Goal: Find specific page/section: Find specific page/section

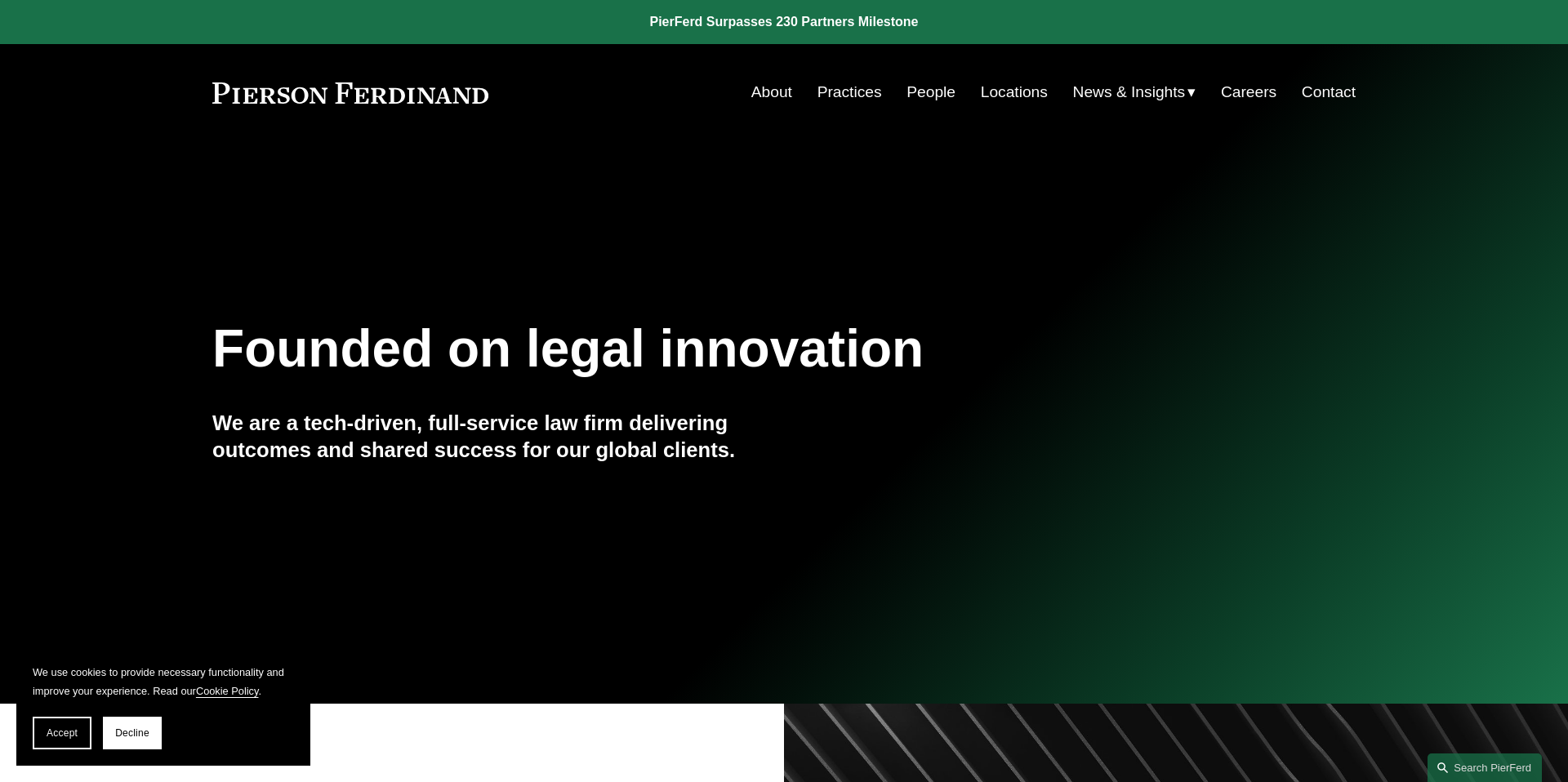
click at [1246, 92] on link "Careers" at bounding box center [1249, 92] width 56 height 31
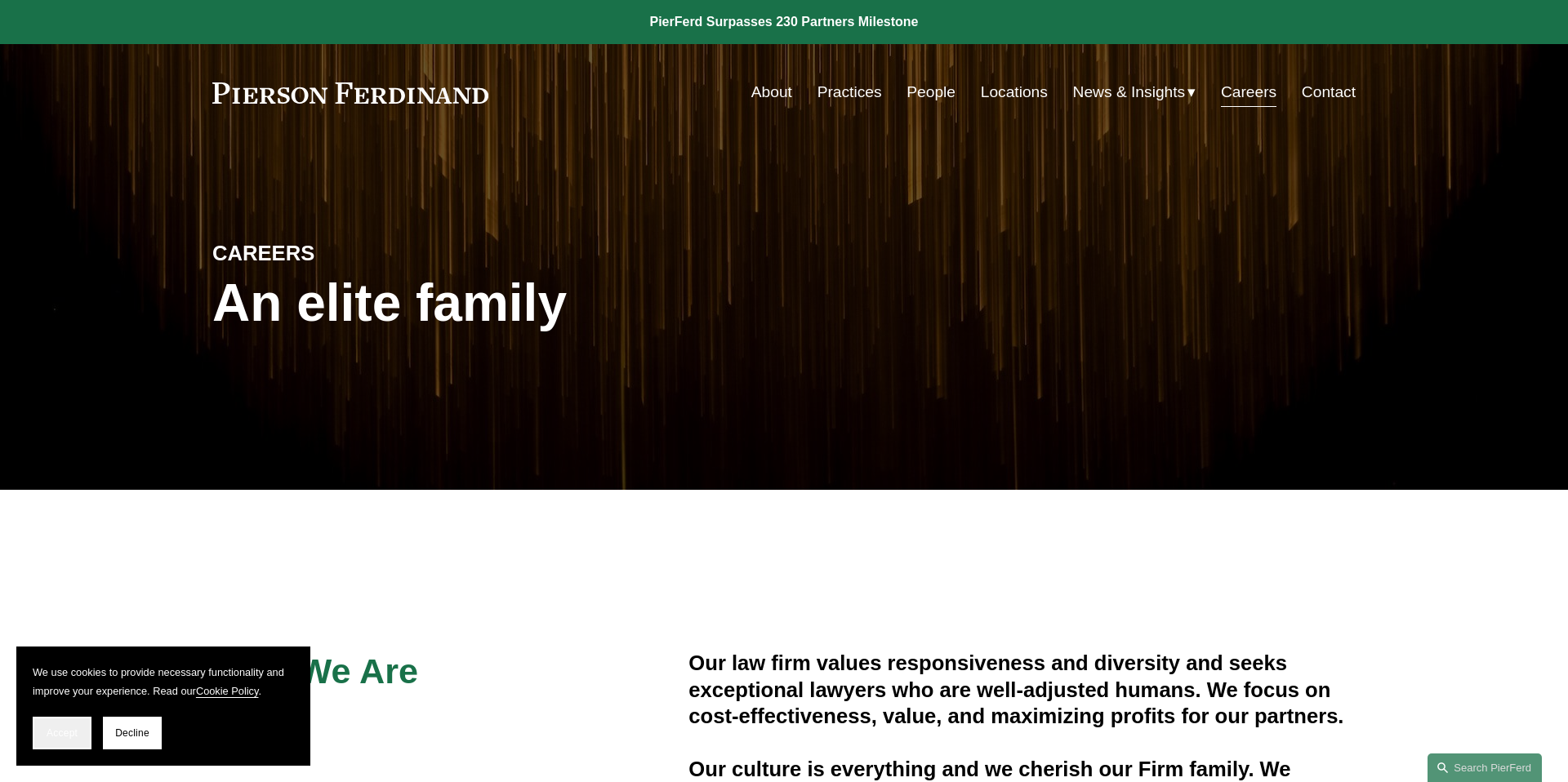
click at [53, 728] on span "Accept" at bounding box center [62, 733] width 31 height 12
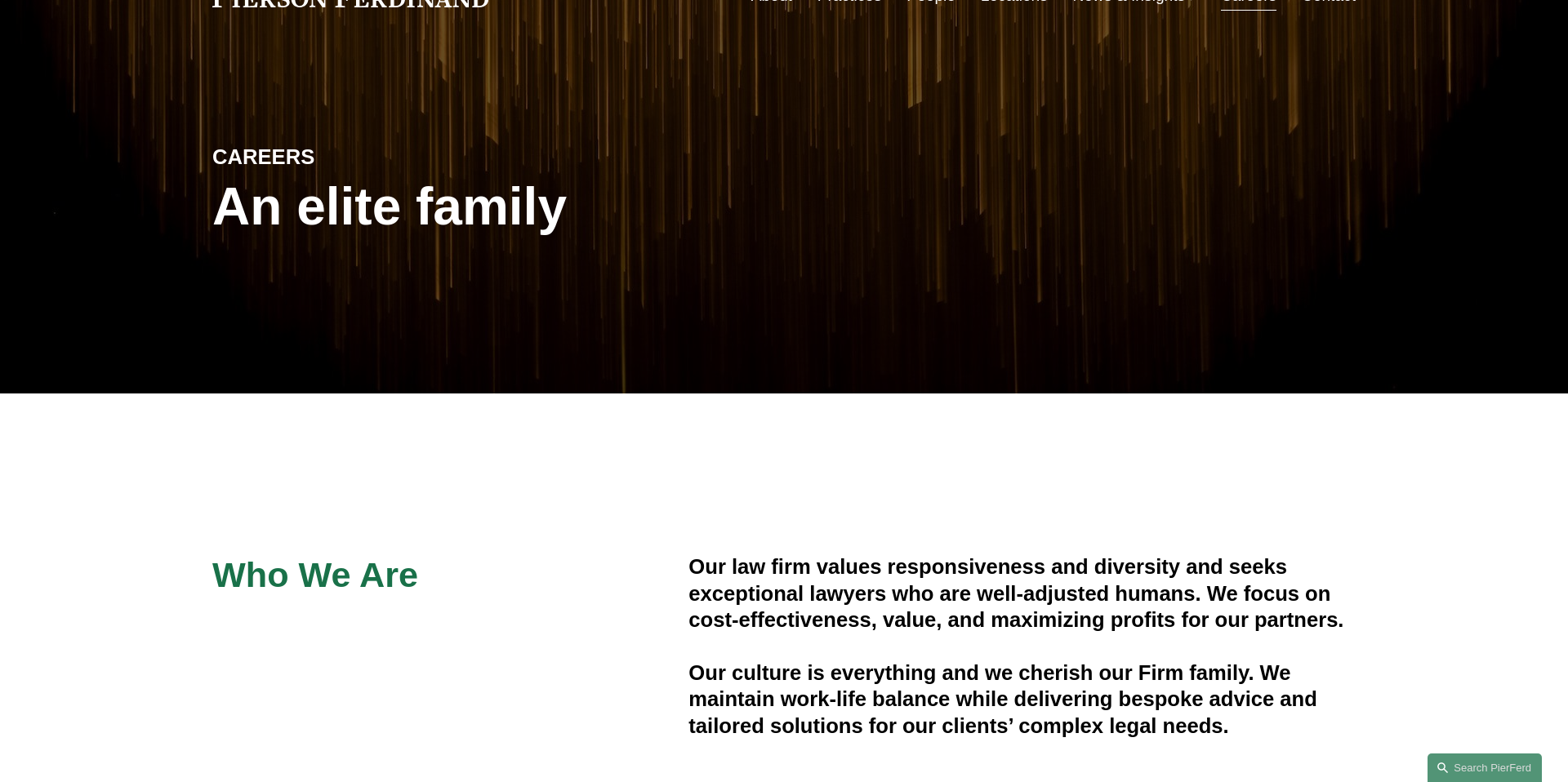
scroll to position [102, 0]
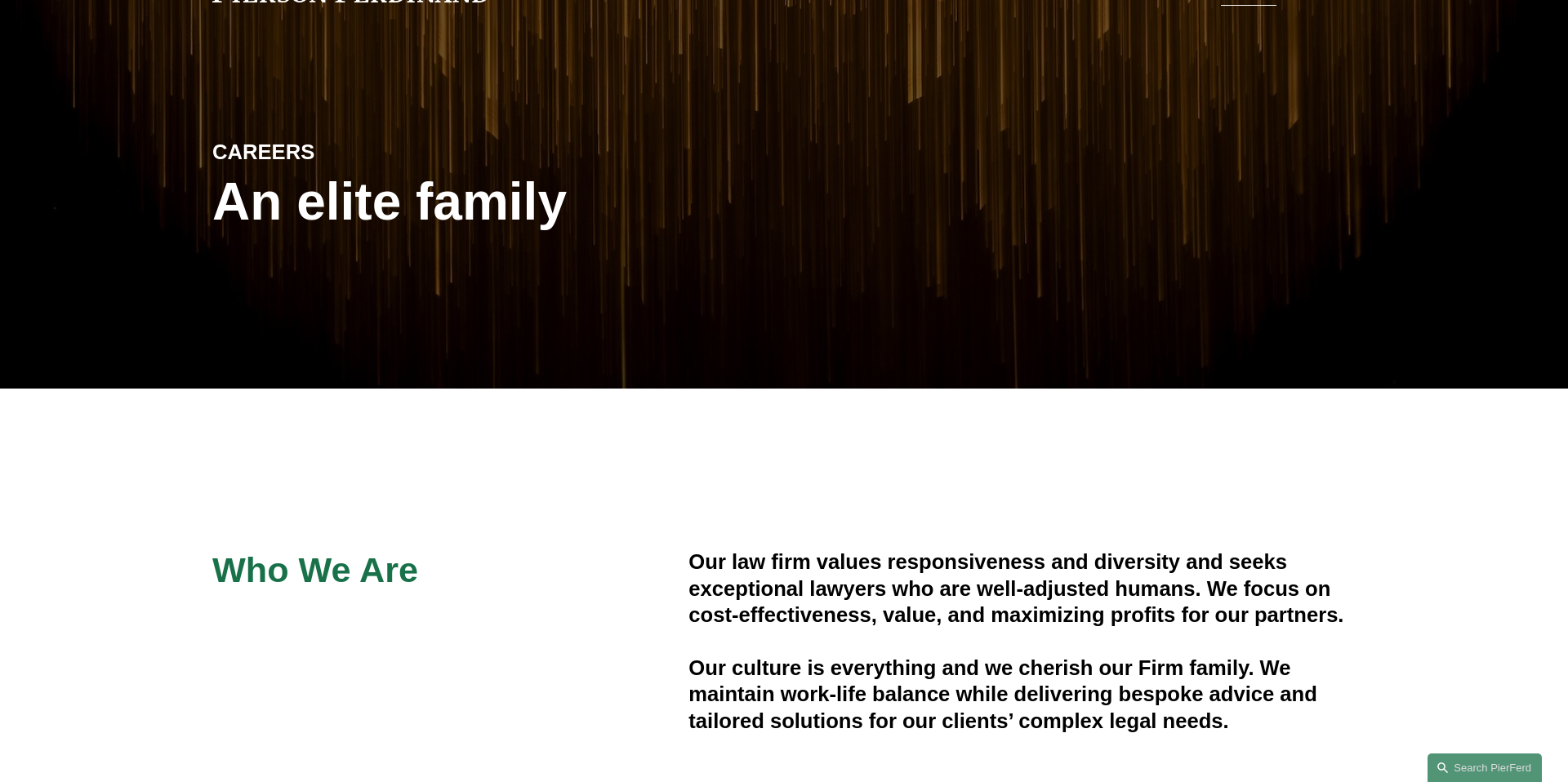
click at [338, 561] on span "Who We Are" at bounding box center [315, 569] width 206 height 39
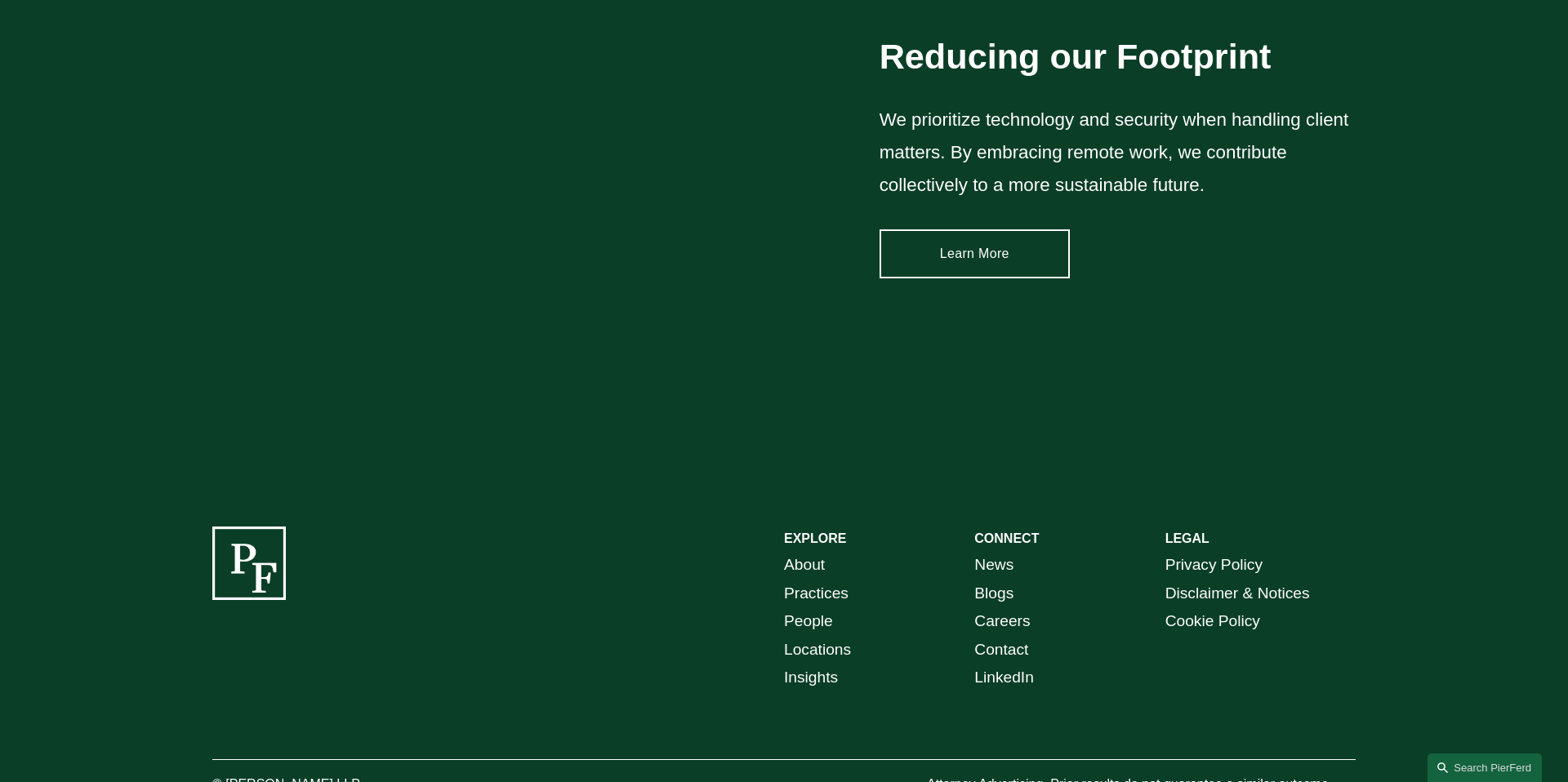
scroll to position [2476, 0]
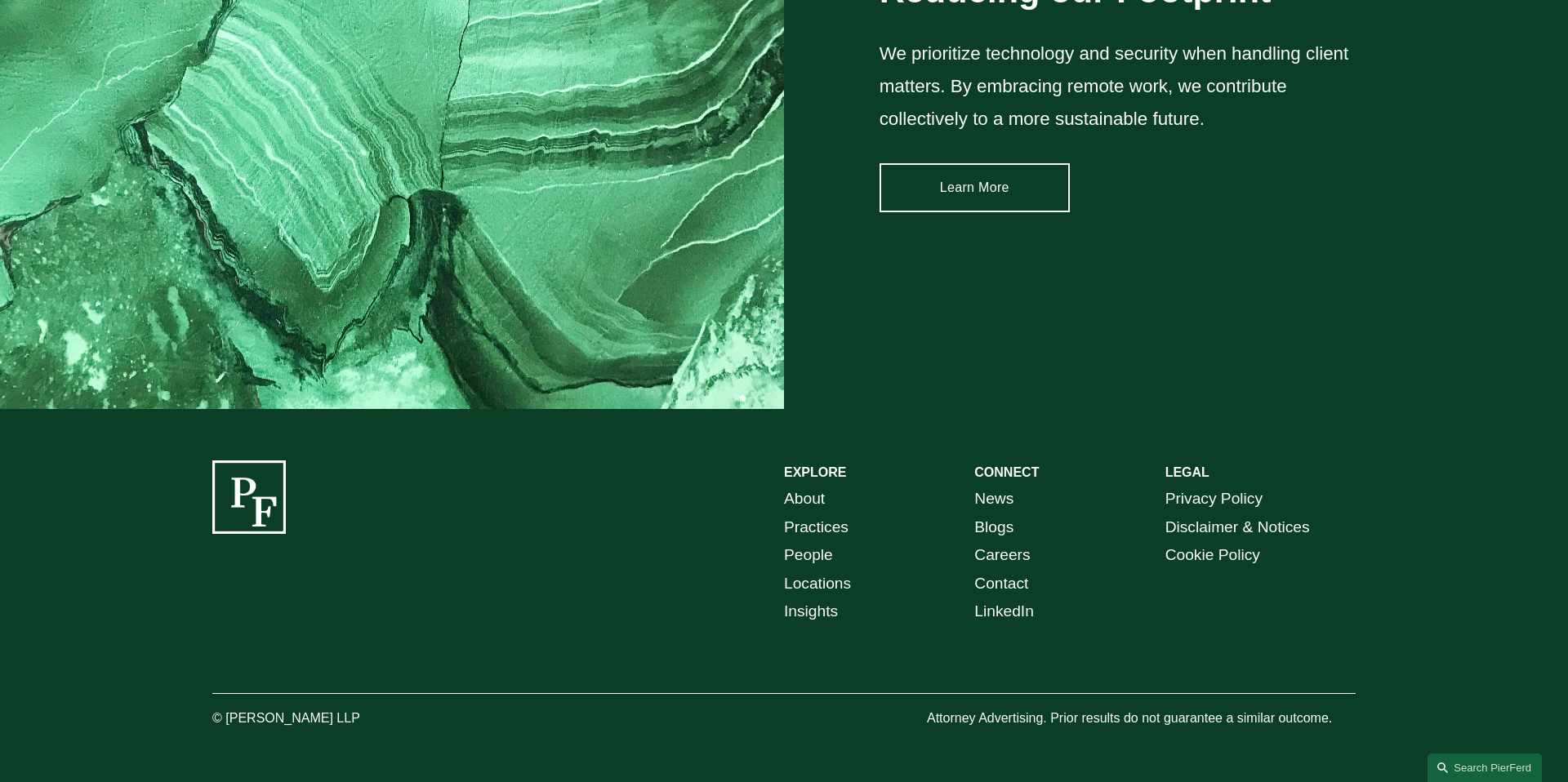
click at [1006, 560] on link "Careers" at bounding box center [1003, 556] width 56 height 29
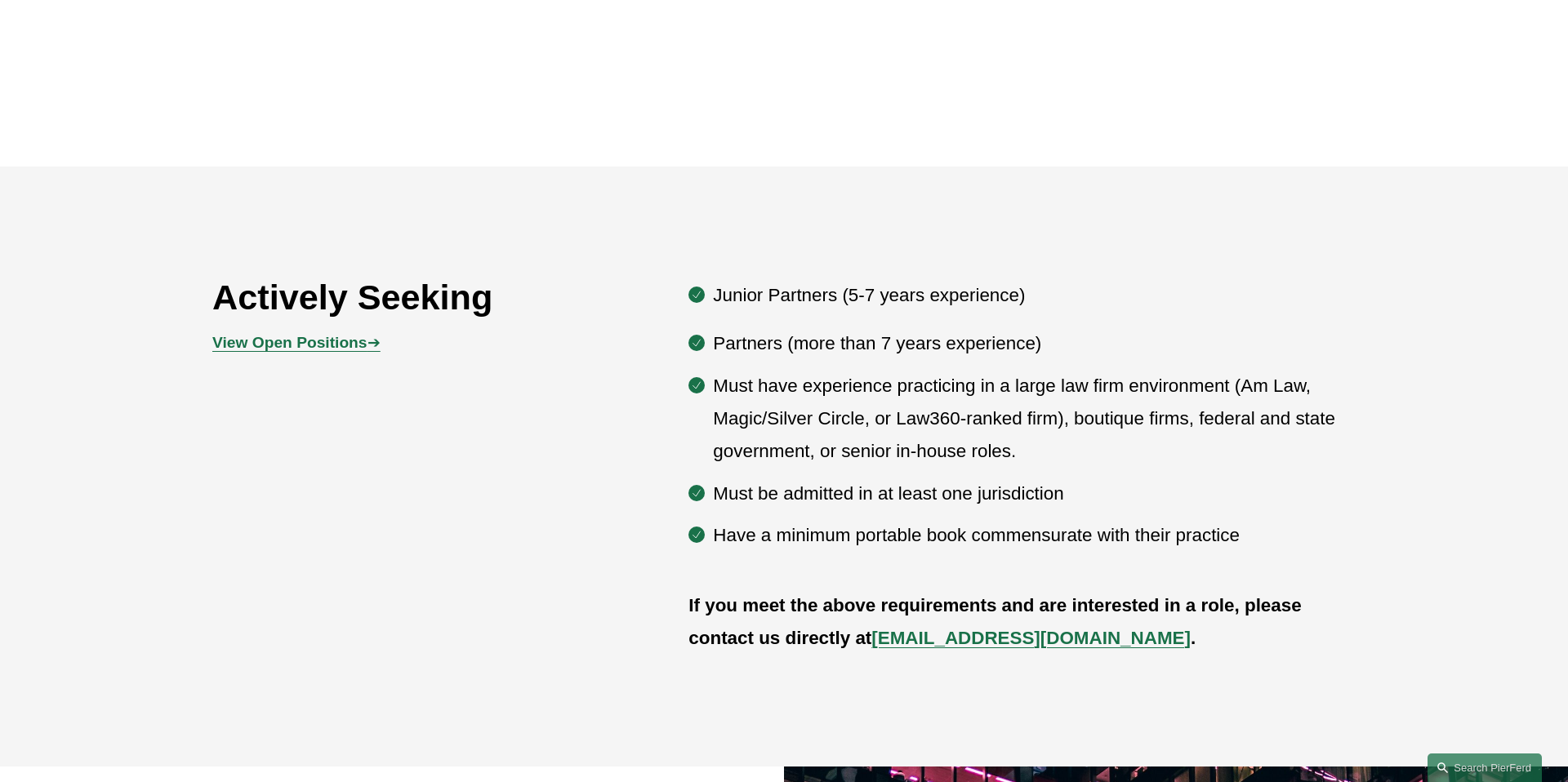
scroll to position [852, 0]
